Goal: Transaction & Acquisition: Subscribe to service/newsletter

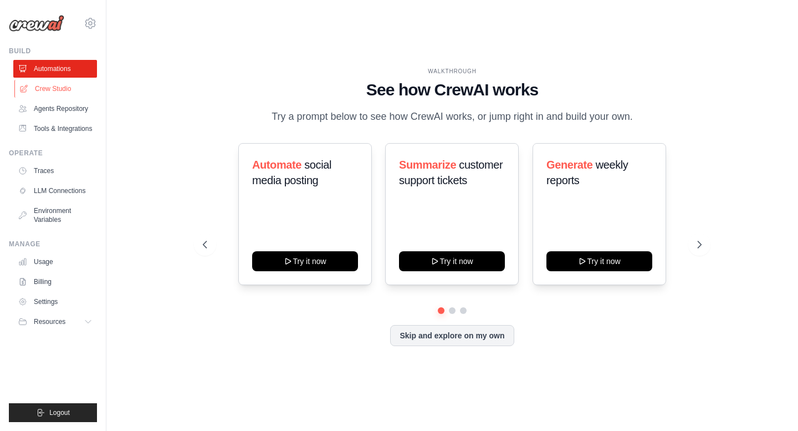
click at [70, 91] on link "Crew Studio" at bounding box center [56, 89] width 84 height 18
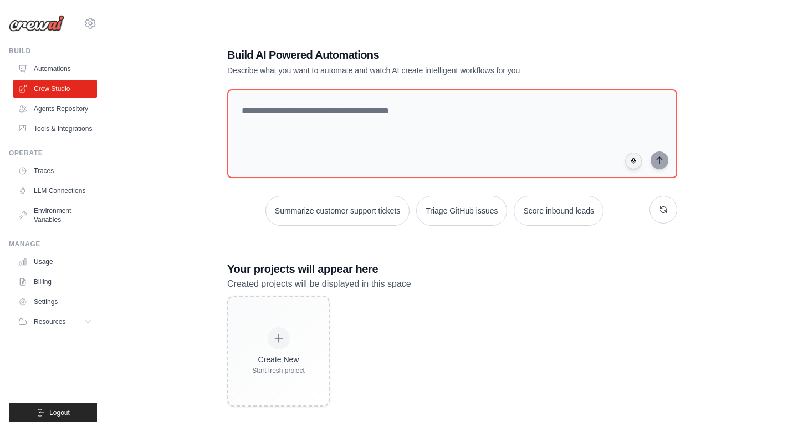
scroll to position [22, 0]
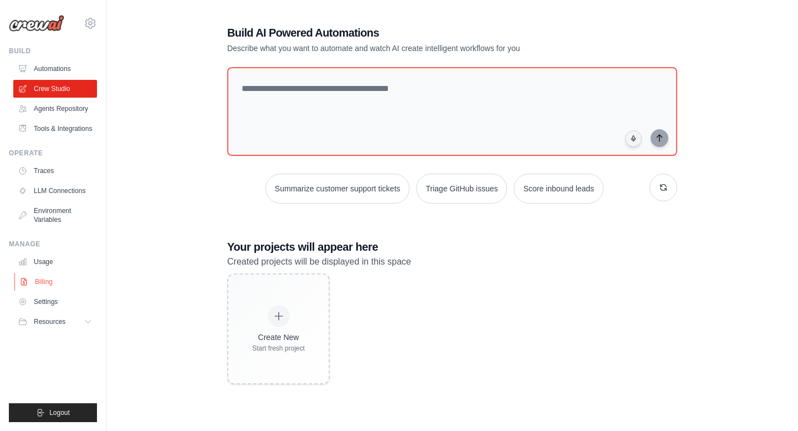
click at [60, 290] on link "Billing" at bounding box center [56, 282] width 84 height 18
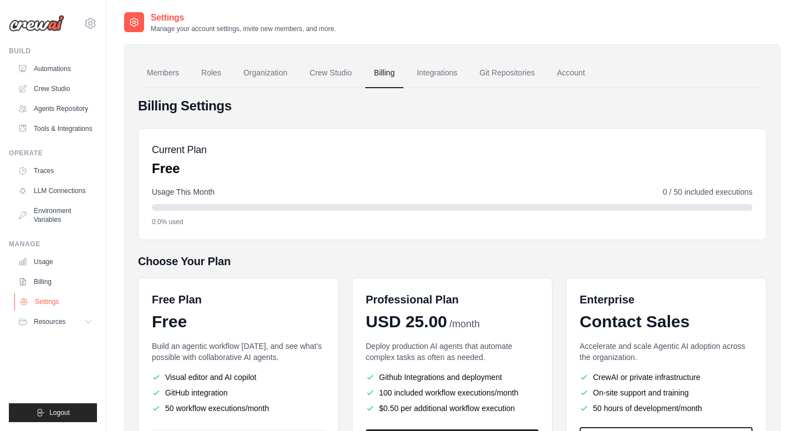
click at [48, 308] on link "Settings" at bounding box center [56, 302] width 84 height 18
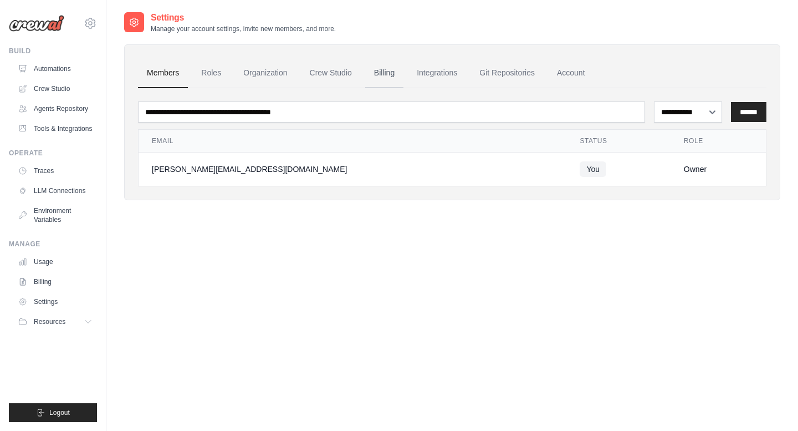
click at [392, 72] on link "Billing" at bounding box center [384, 73] width 38 height 30
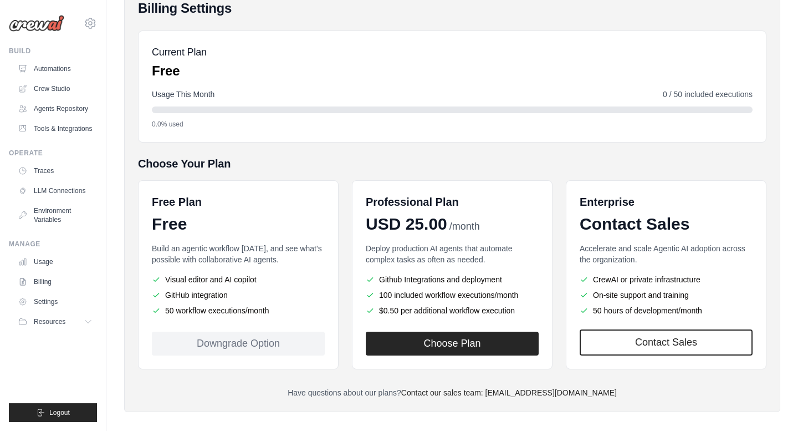
scroll to position [108, 0]
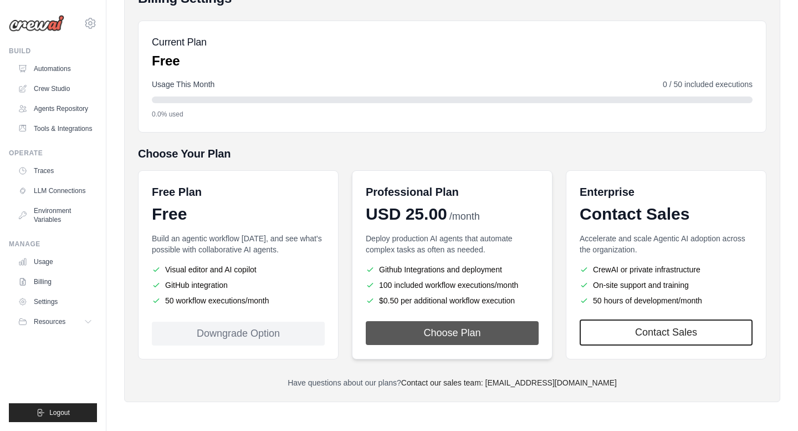
click at [452, 331] on button "Choose Plan" at bounding box center [452, 333] width 173 height 24
